Goal: Task Accomplishment & Management: Use online tool/utility

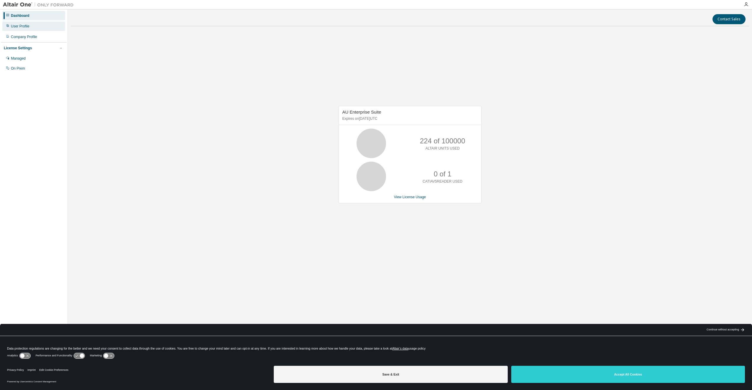
click at [36, 26] on div "User Profile" at bounding box center [33, 26] width 63 height 9
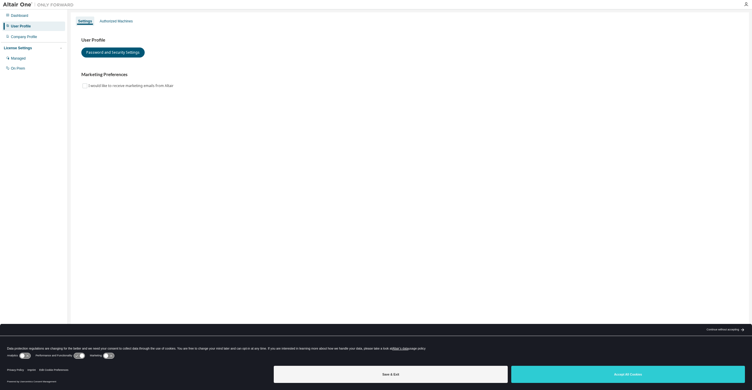
click at [26, 21] on div "Dashboard User Profile Company Profile License Settings Managed On Prem" at bounding box center [34, 41] width 66 height 63
click at [26, 18] on div "Dashboard" at bounding box center [19, 15] width 17 height 5
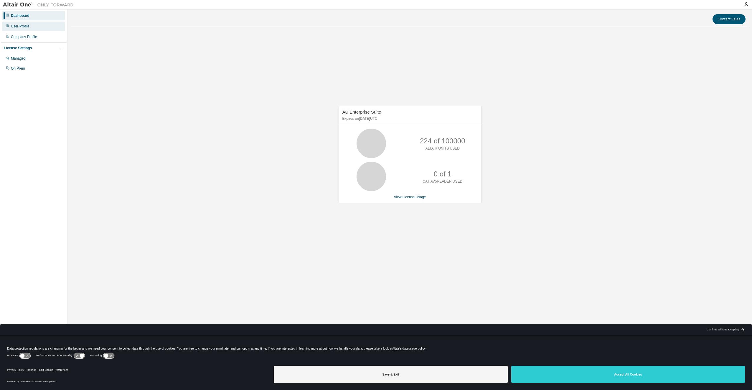
click at [36, 29] on div "User Profile" at bounding box center [33, 26] width 63 height 9
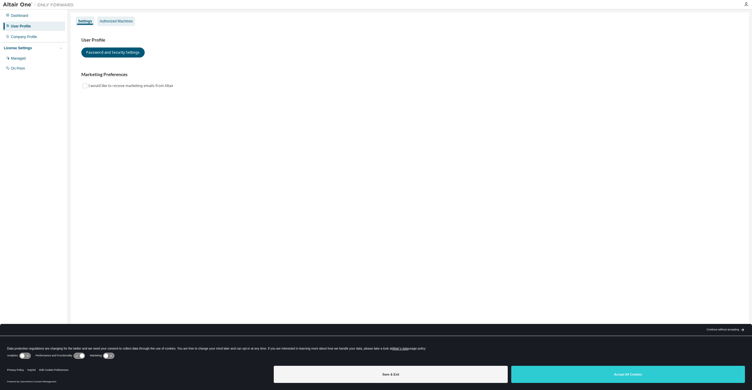
click at [116, 24] on div "Authorized Machines" at bounding box center [116, 21] width 38 height 9
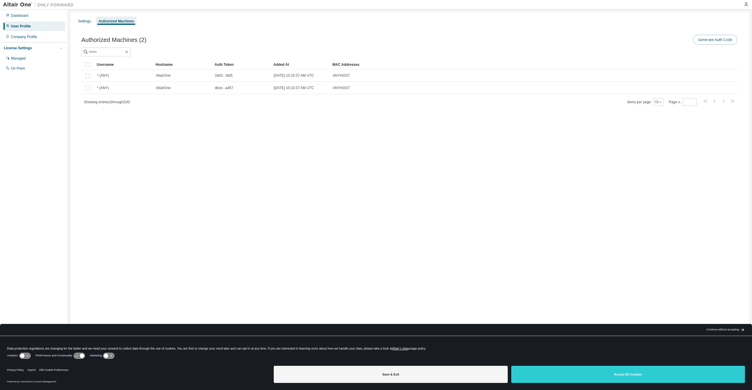
click at [722, 36] on button "Generate Auth Code" at bounding box center [715, 40] width 44 height 10
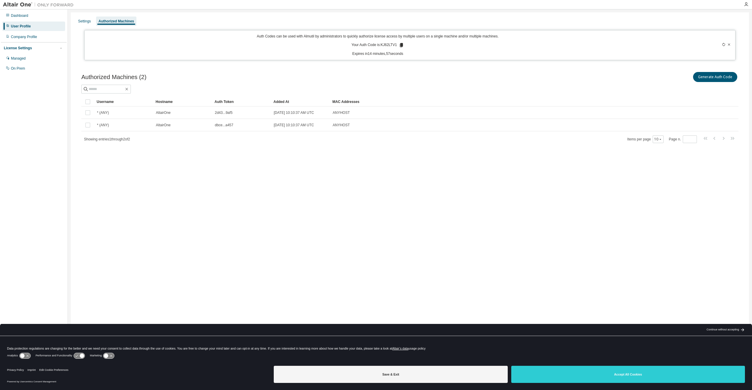
click at [388, 45] on p "Your Auth Code is: KJ62LTV1" at bounding box center [378, 44] width 52 height 5
copy p "KJ62LTV1"
